Goal: Find specific page/section: Find specific page/section

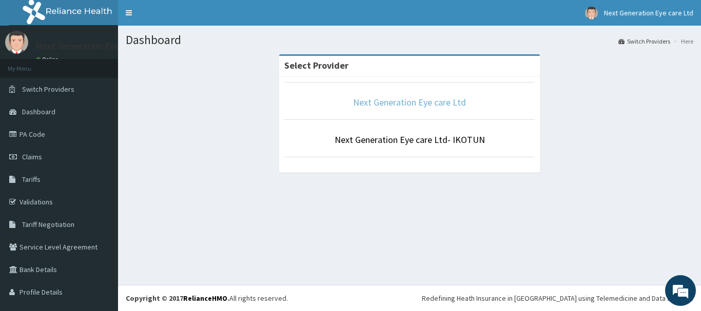
click at [399, 99] on link "Next Generation Eye care Ltd" at bounding box center [409, 102] width 113 height 12
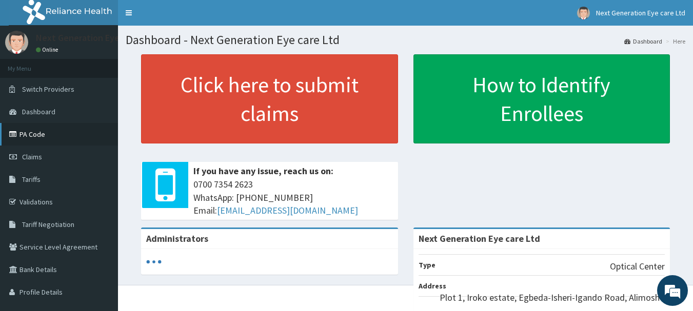
click at [42, 130] on link "PA Code" at bounding box center [59, 134] width 118 height 23
